Goal: Find specific fact: Find specific fact

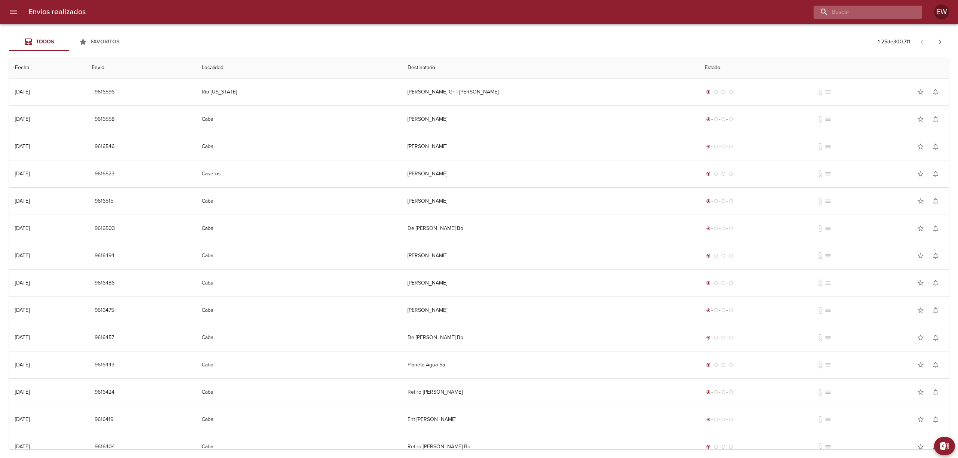
click at [866, 16] on input "buscar" at bounding box center [861, 12] width 96 height 13
paste input "[PERSON_NAME]"
type input "[PERSON_NAME]"
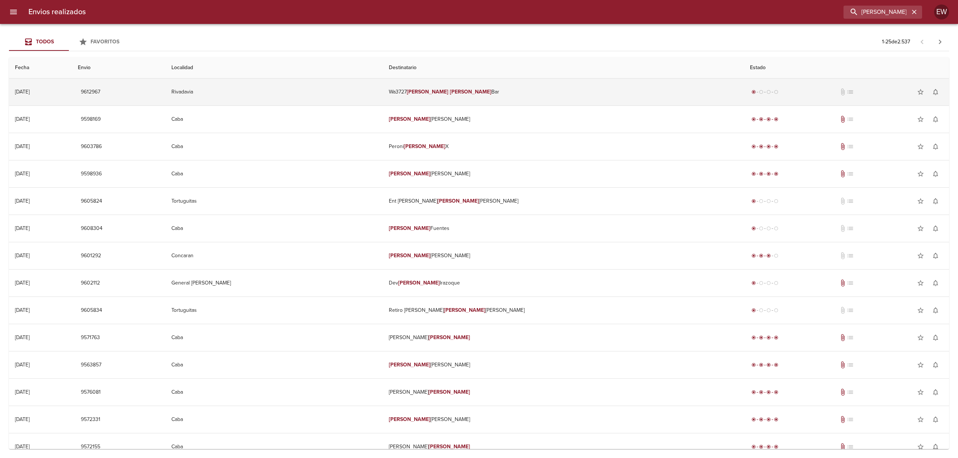
click at [580, 88] on td "Wa3727 [PERSON_NAME] Bar" at bounding box center [563, 92] width 361 height 27
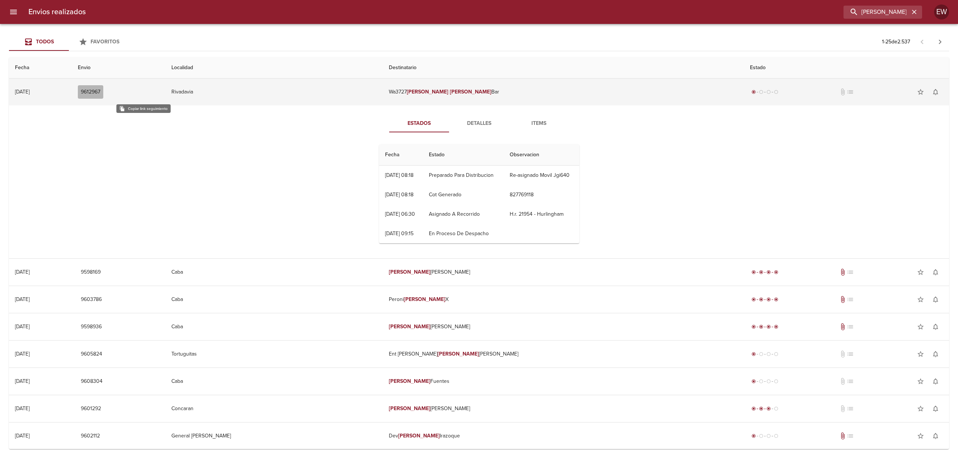
click at [100, 90] on span "9612967" at bounding box center [90, 92] width 19 height 9
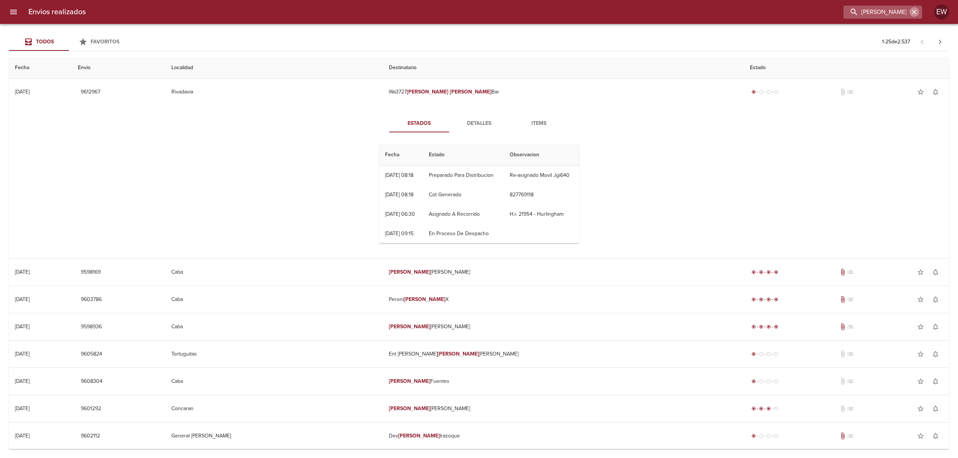
click at [915, 10] on icon "button" at bounding box center [913, 11] width 7 height 7
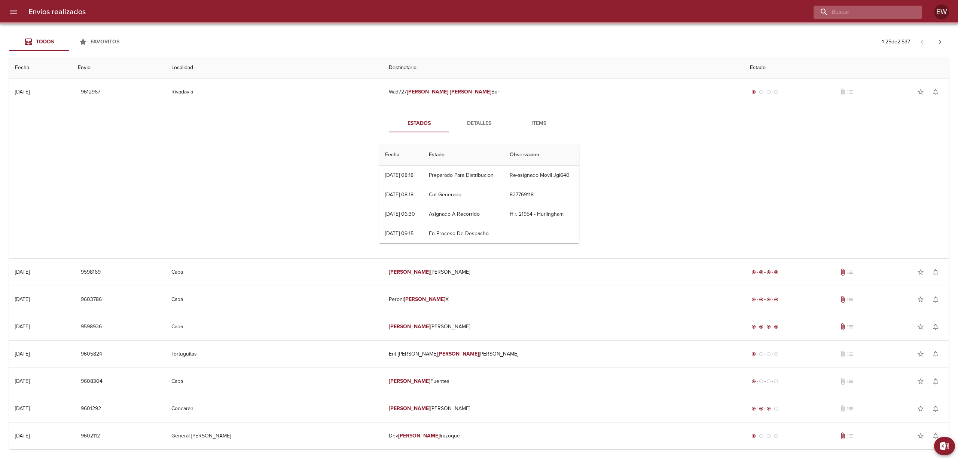
click at [888, 9] on input "buscar" at bounding box center [861, 12] width 96 height 13
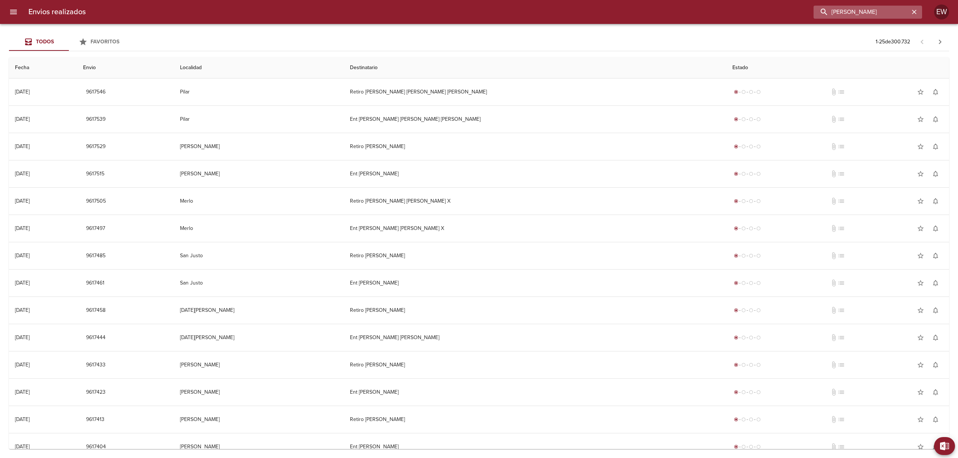
type input "[PERSON_NAME]"
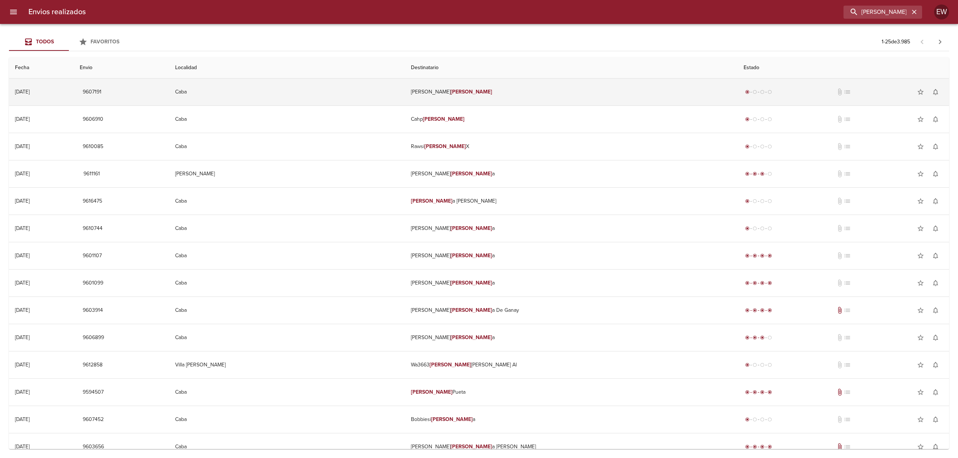
click at [548, 95] on td "[PERSON_NAME]" at bounding box center [571, 92] width 333 height 27
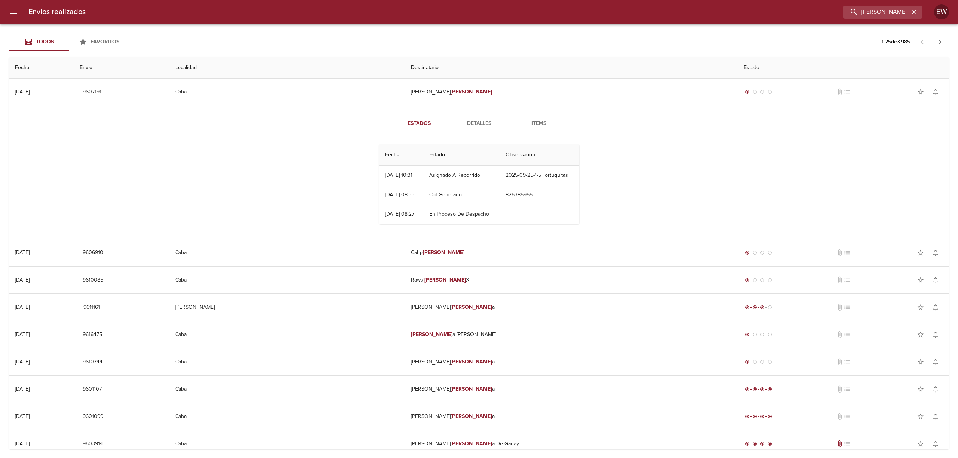
click at [485, 124] on span "Detalles" at bounding box center [478, 123] width 51 height 9
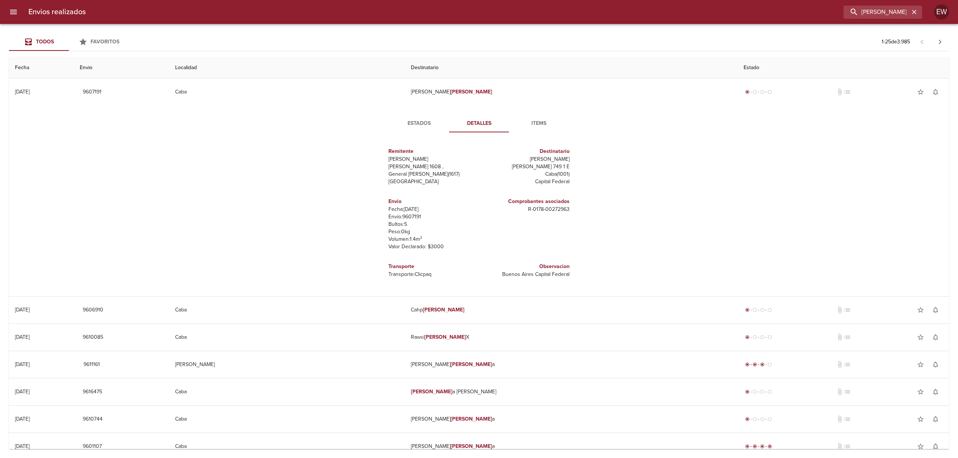
click at [527, 160] on p "[PERSON_NAME]" at bounding box center [526, 159] width 88 height 7
drag, startPoint x: 524, startPoint y: 160, endPoint x: 570, endPoint y: 159, distance: 45.6
click at [570, 159] on div "Remitente Wamaro Tortuguitas Raul [STREET_ADDRESS][PERSON_NAME] Destinatario [P…" at bounding box center [479, 212] width 206 height 149
copy p "[PERSON_NAME]"
